Goal: Task Accomplishment & Management: Use online tool/utility

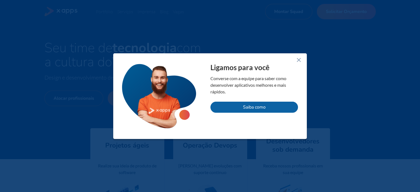
click at [299, 57] on icon at bounding box center [298, 60] width 7 height 7
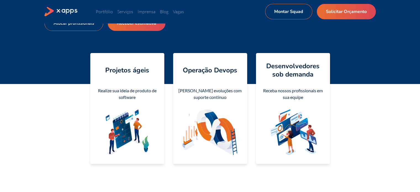
scroll to position [76, 0]
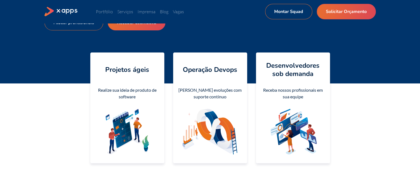
click at [352, 91] on section "Projetos ágeis Realize sua ideia de produto de software Operação Devops Lance e…" at bounding box center [209, 107] width 331 height 119
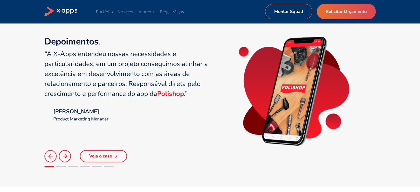
scroll to position [392, 0]
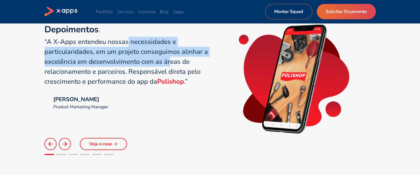
drag, startPoint x: 127, startPoint y: 45, endPoint x: 168, endPoint y: 59, distance: 43.0
click at [168, 59] on q "“A X-Apps entendeu nossas necessidades e particularidades, em um projeto conseg…" at bounding box center [125, 61] width 163 height 49
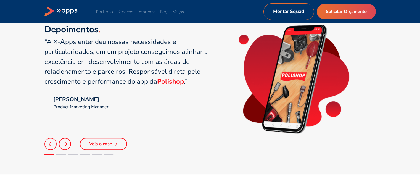
click at [299, 11] on link "Montar Squad" at bounding box center [288, 11] width 50 height 17
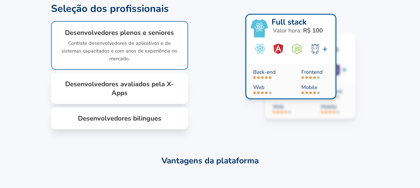
scroll to position [419, 0]
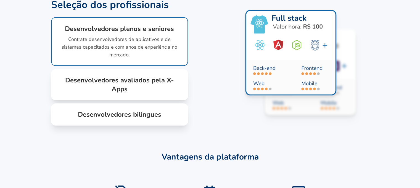
click at [158, 119] on h1 "Desenvolvedores bilingues" at bounding box center [119, 114] width 119 height 9
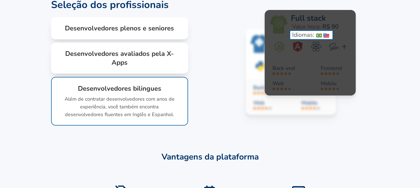
click at [156, 67] on h1 "Desenvolvedores avaliados pela X-Apps" at bounding box center [119, 58] width 119 height 18
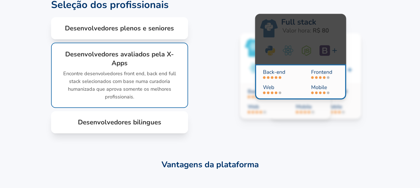
click at [167, 33] on h1 "Desenvolvedores plenos e seniores" at bounding box center [119, 28] width 119 height 9
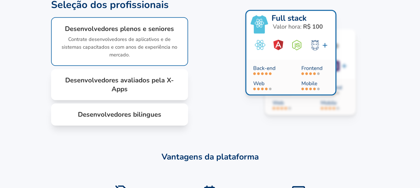
click at [142, 93] on h1 "Desenvolvedores avaliados pela X-Apps" at bounding box center [119, 85] width 119 height 18
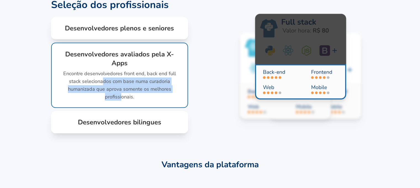
drag, startPoint x: 105, startPoint y: 107, endPoint x: 123, endPoint y: 127, distance: 27.0
click at [123, 100] on p "Encontre desenvolvedores front end, back end full stack selecionados com base n…" at bounding box center [119, 83] width 118 height 33
